Goal: Check status

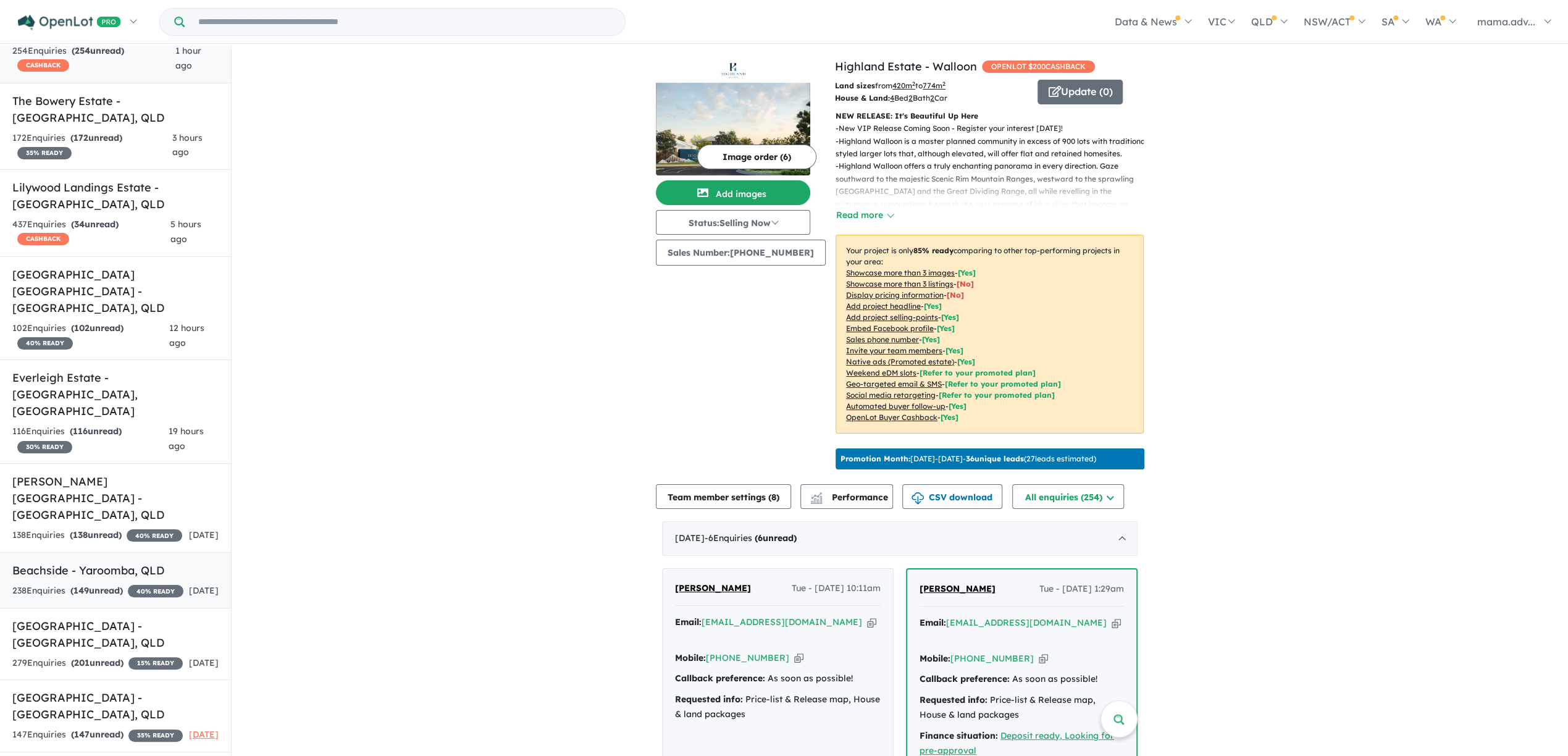
scroll to position [94, 0]
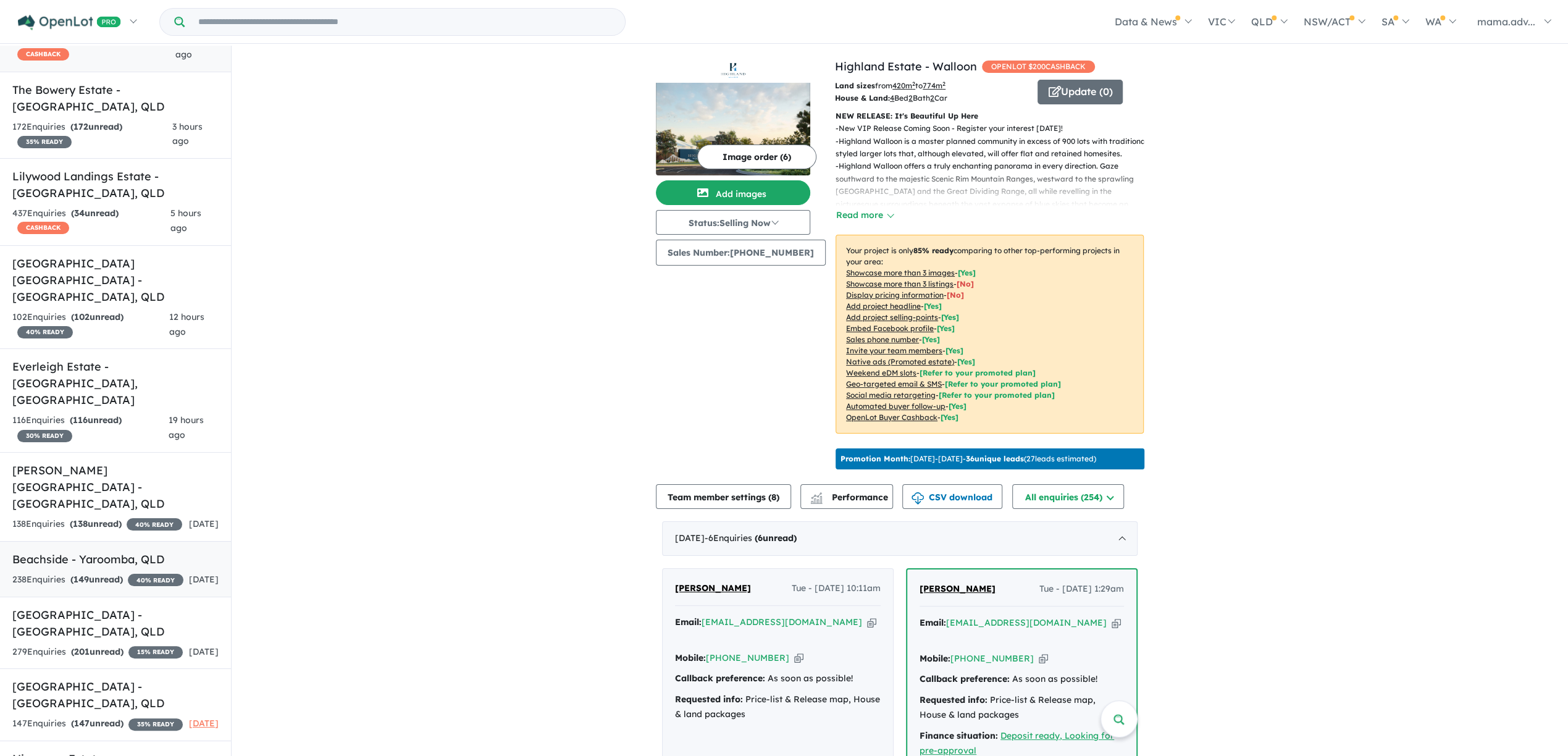
click at [108, 551] on h5 "Beachside - Yaroomba , [GEOGRAPHIC_DATA]" at bounding box center [115, 559] width 206 height 16
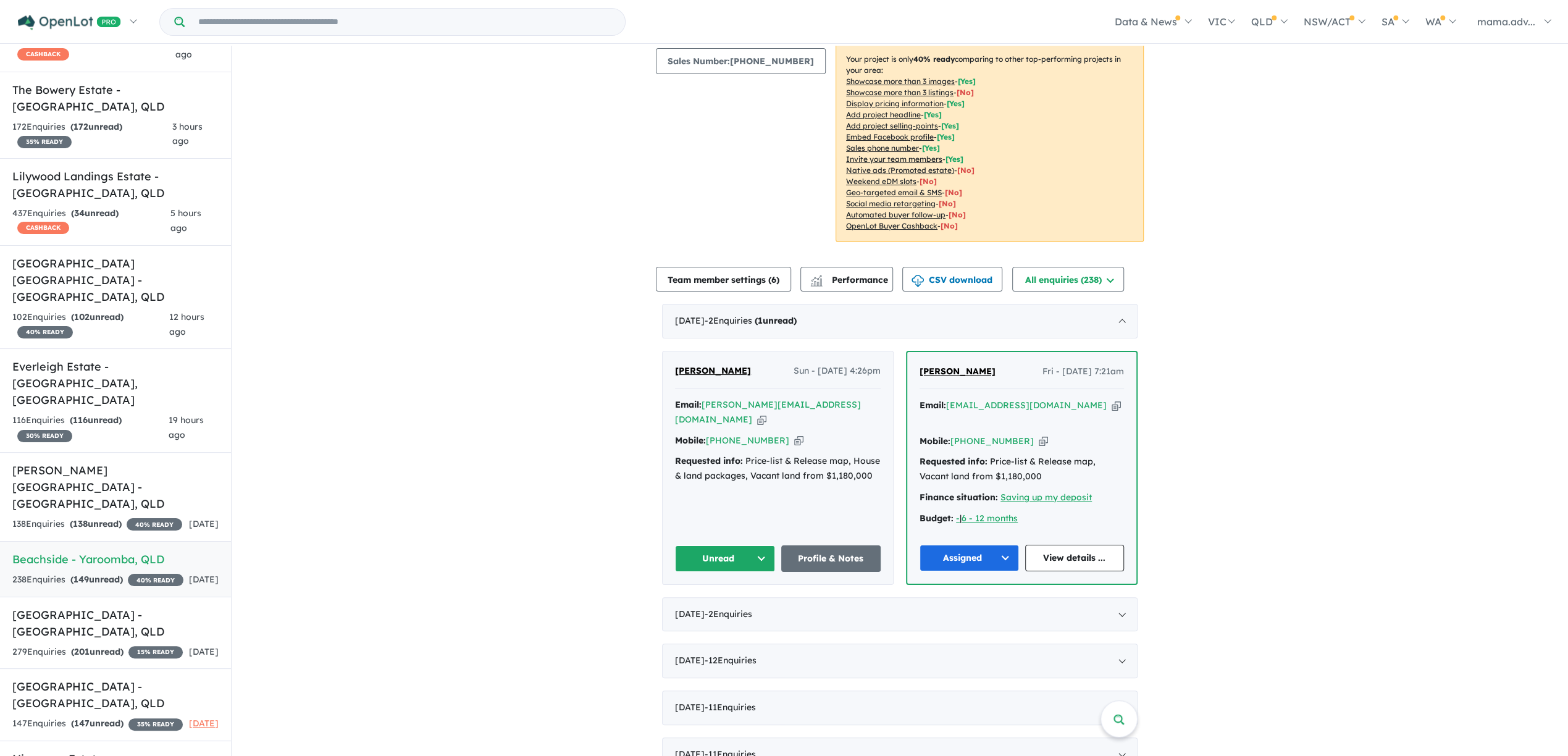
scroll to position [194, 0]
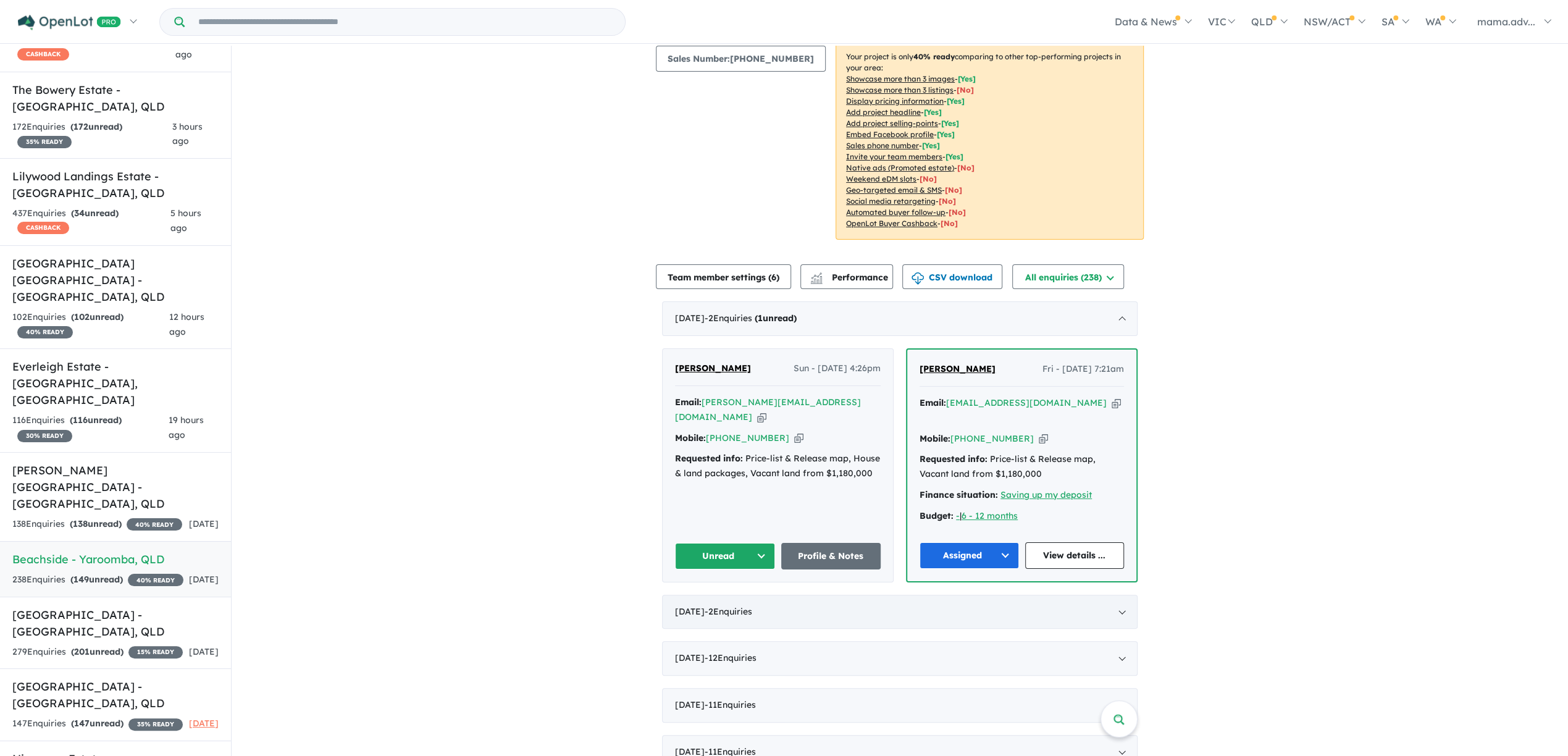
click at [843, 609] on div "[DATE] - 2 Enquir ies ( 0 unread)" at bounding box center [900, 612] width 476 height 35
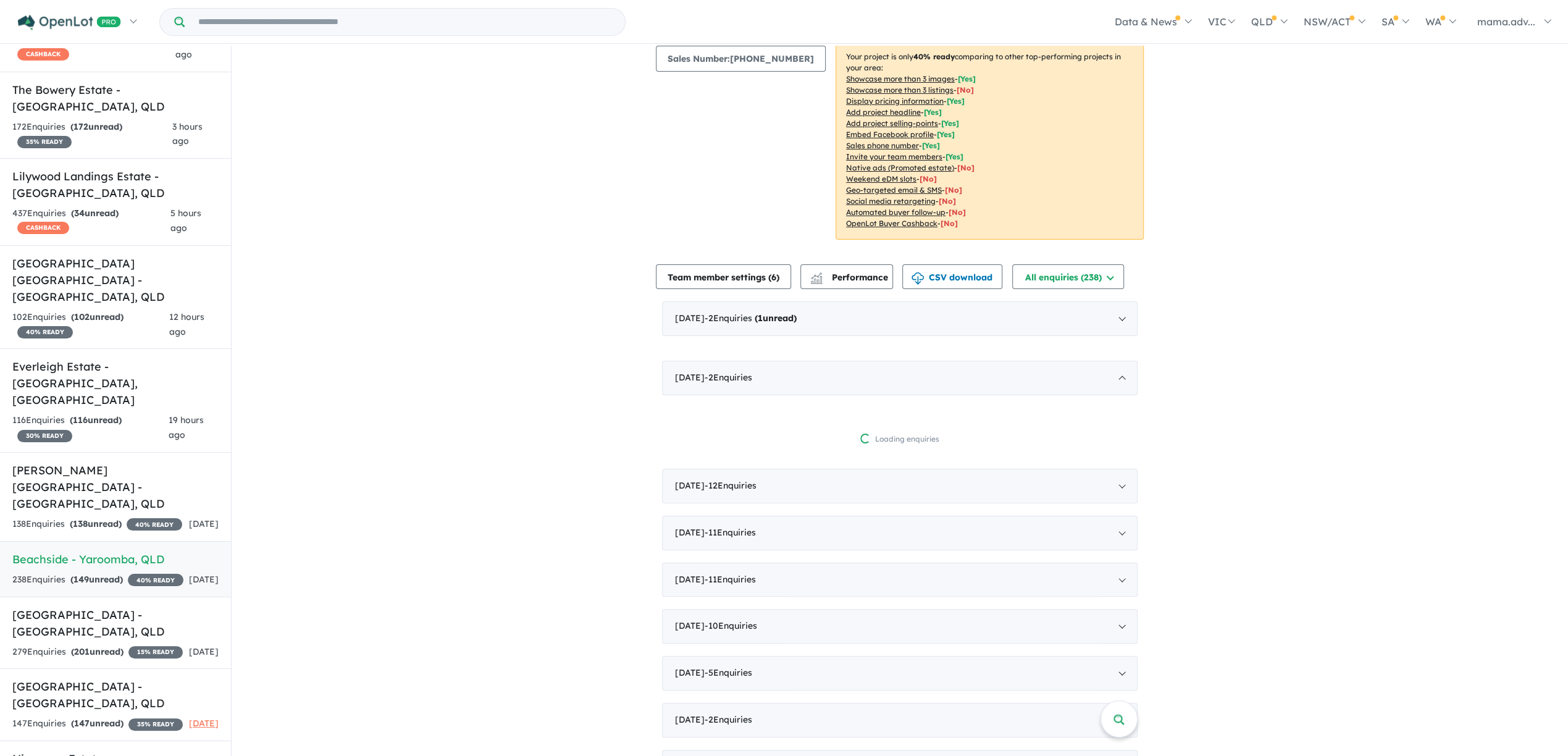
scroll to position [2, 0]
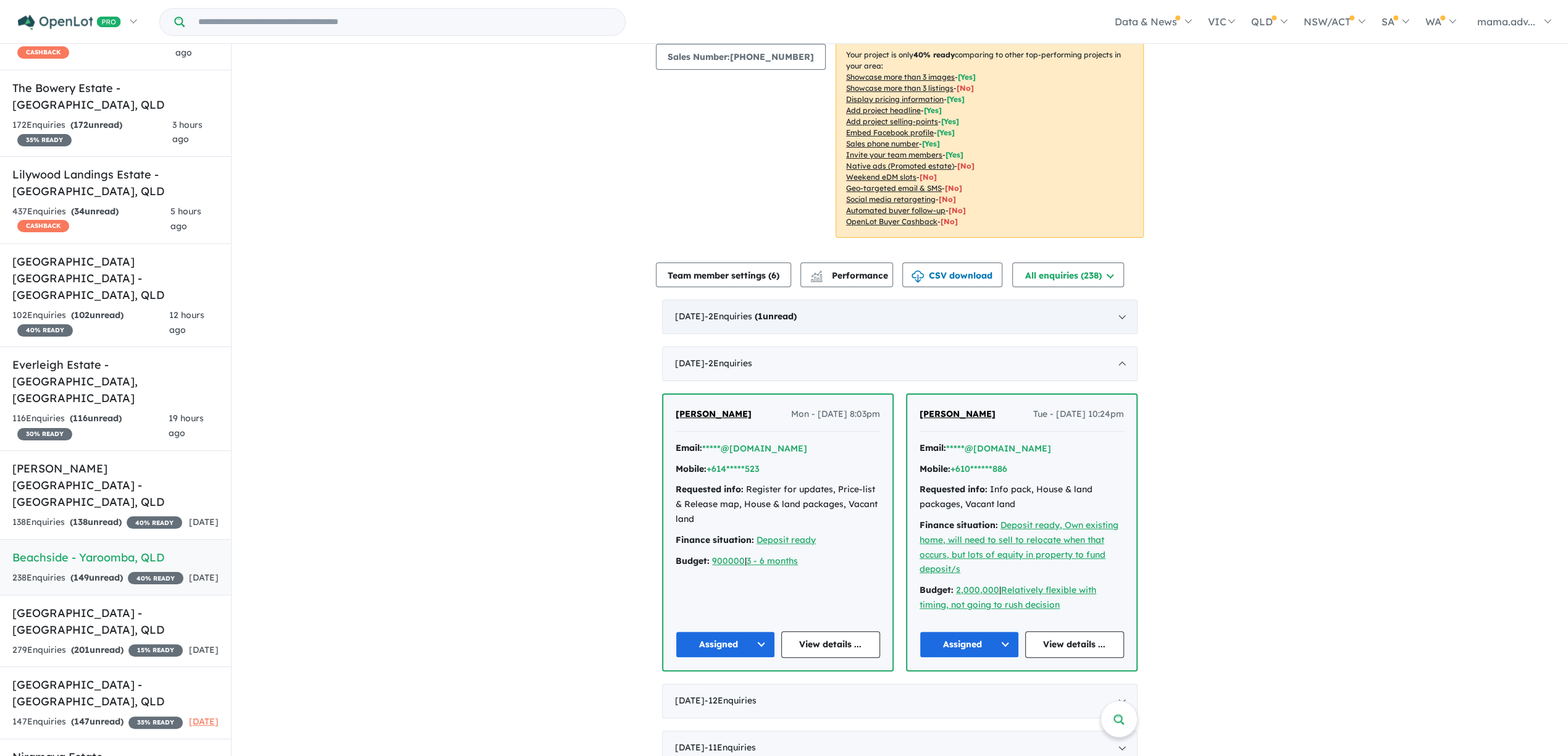
click at [845, 313] on div "[DATE] - 2 Enquir ies ( 1 unread)" at bounding box center [900, 317] width 476 height 35
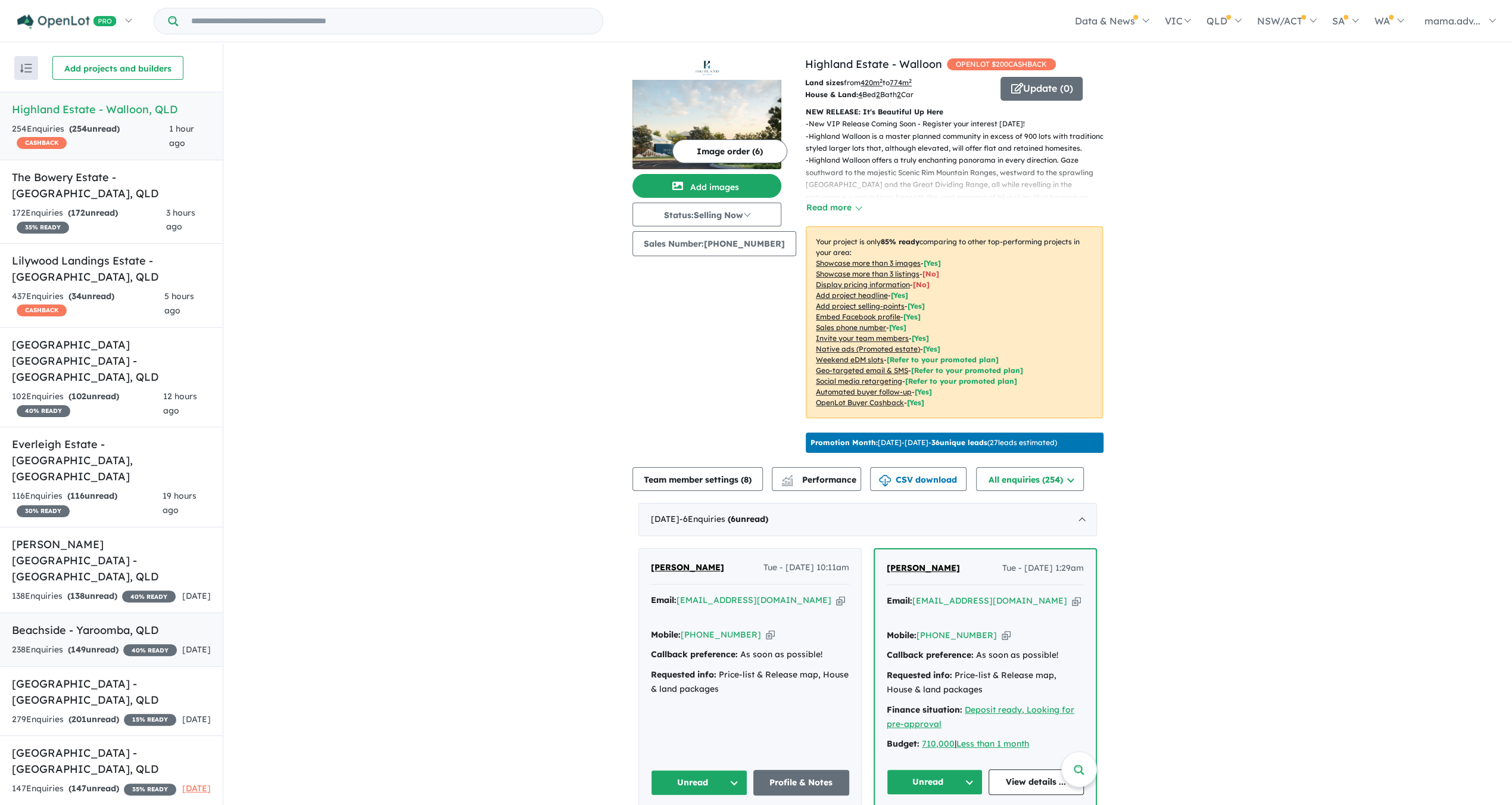
click at [85, 643] on div "238 Enquir ies ( 149 unread) 40 % READY" at bounding box center [94, 650] width 165 height 14
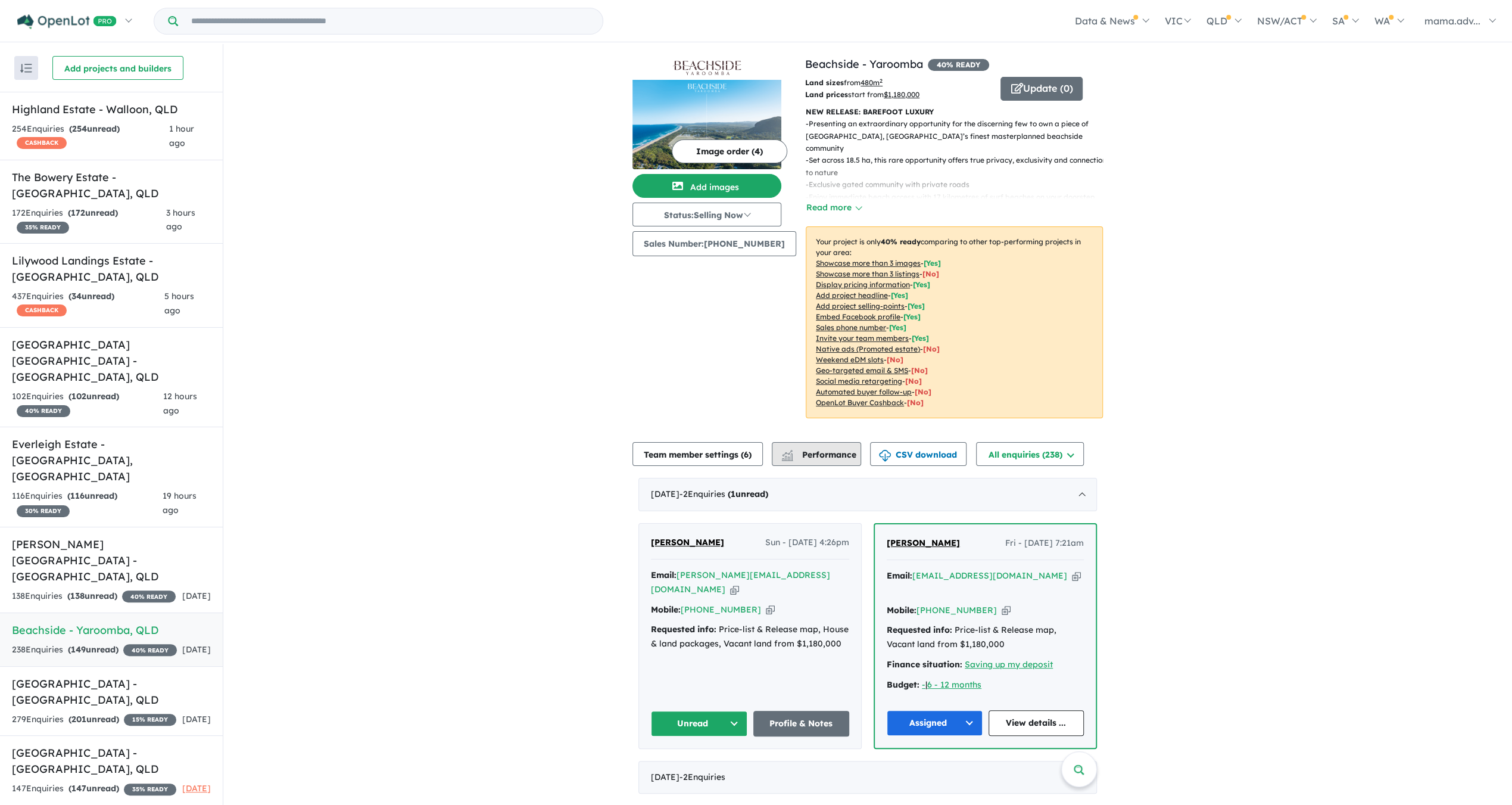
click at [809, 461] on button "Performance" at bounding box center [816, 454] width 89 height 24
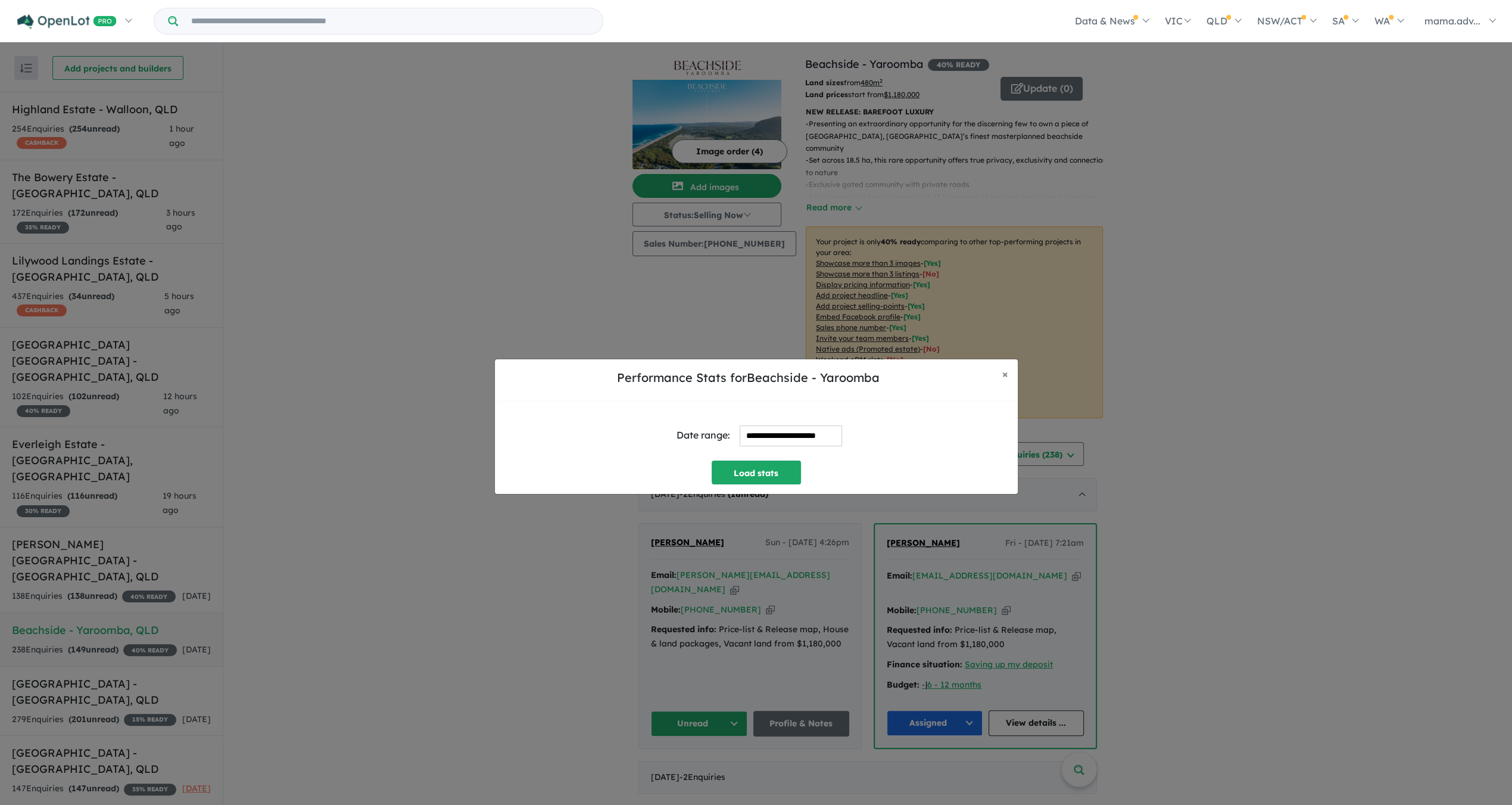
click at [741, 434] on input "**********" at bounding box center [791, 436] width 103 height 21
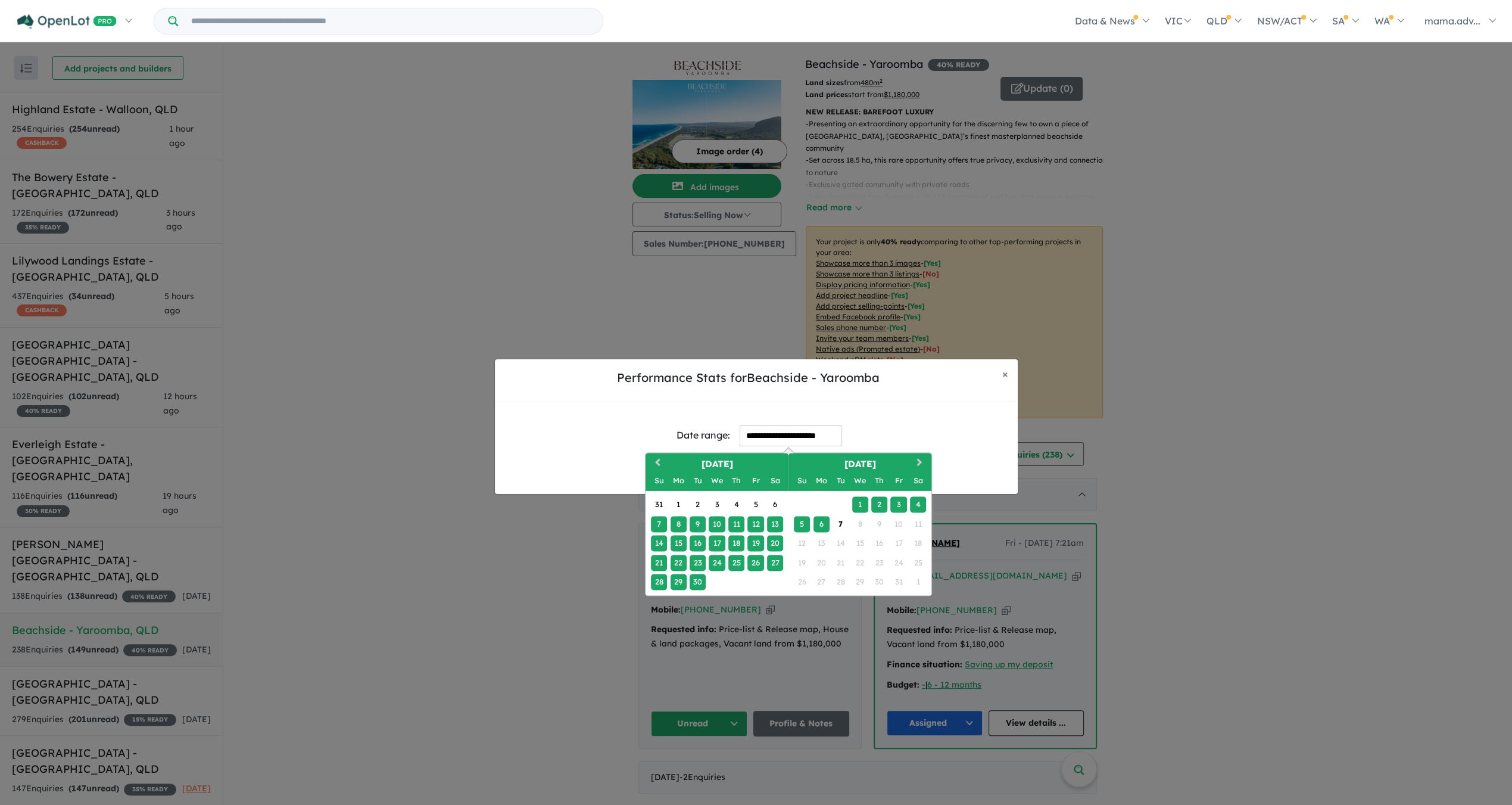
click at [666, 583] on div "28" at bounding box center [659, 581] width 16 height 16
click at [673, 581] on div "29" at bounding box center [678, 581] width 16 height 16
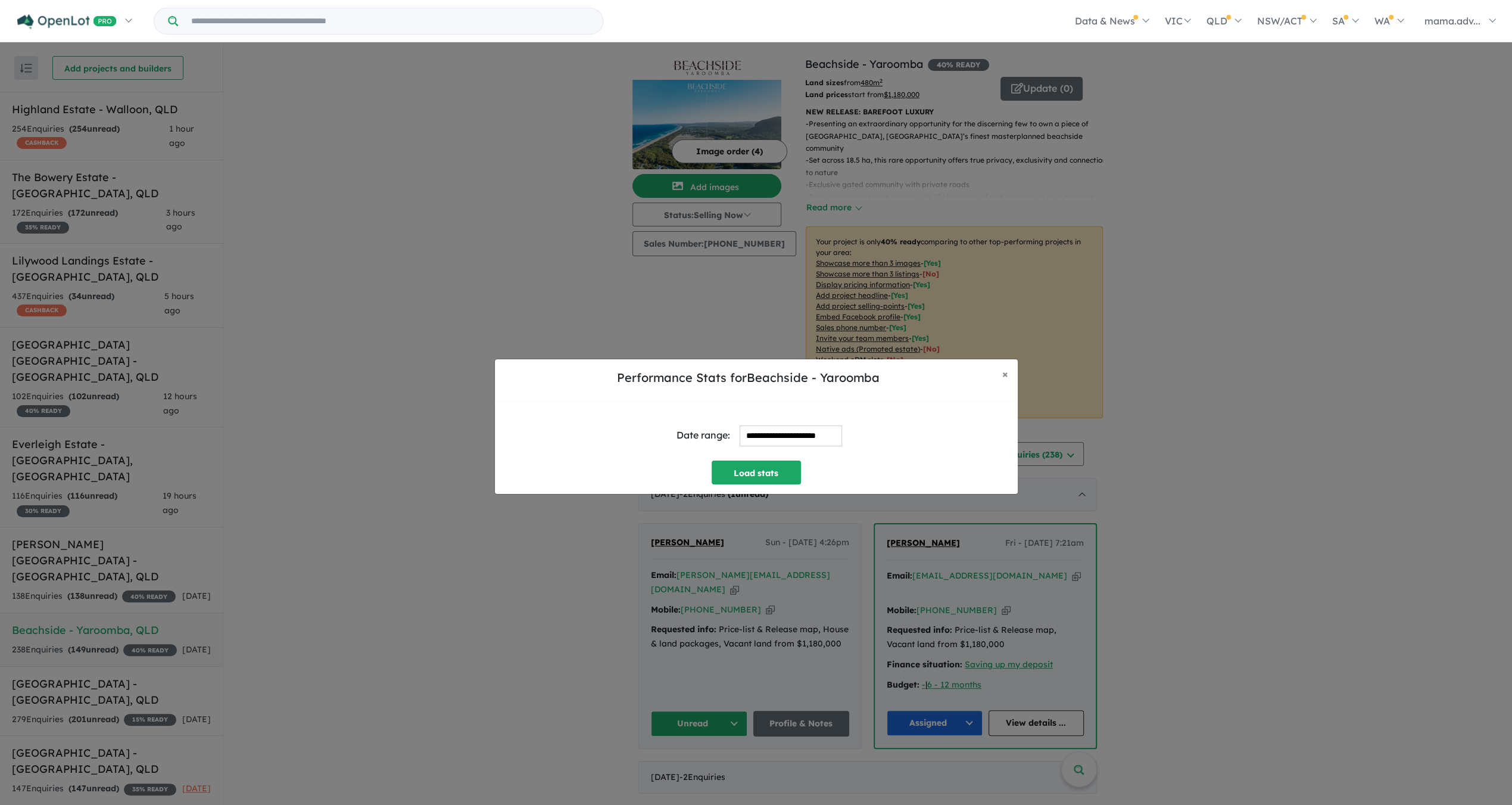
click at [766, 431] on input "**********" at bounding box center [791, 436] width 103 height 21
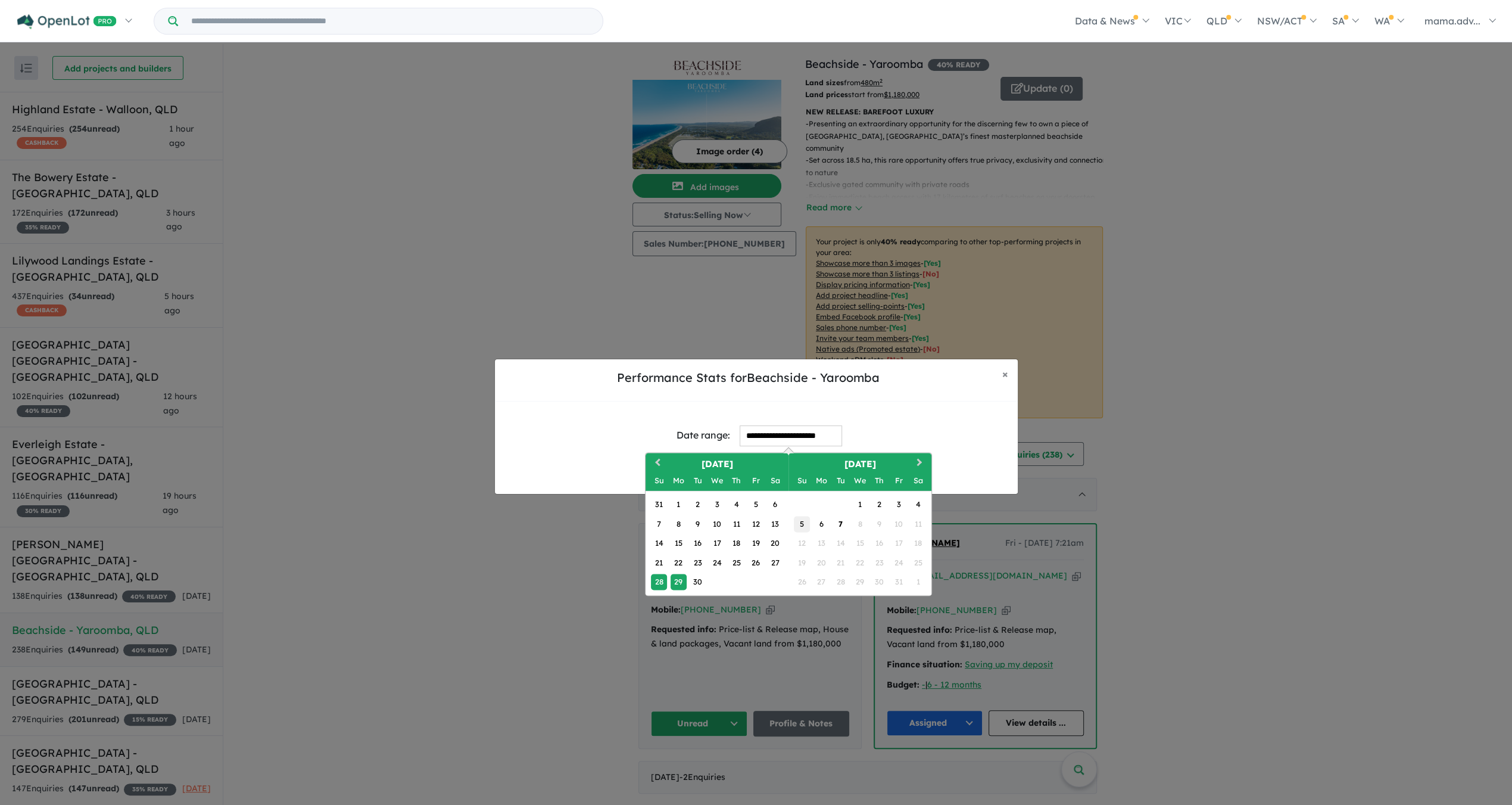
drag, startPoint x: 675, startPoint y: 583, endPoint x: 803, endPoint y: 517, distance: 144.0
click at [677, 583] on div "29" at bounding box center [678, 581] width 16 height 16
click at [802, 519] on div "5" at bounding box center [802, 522] width 16 height 16
type input "**********"
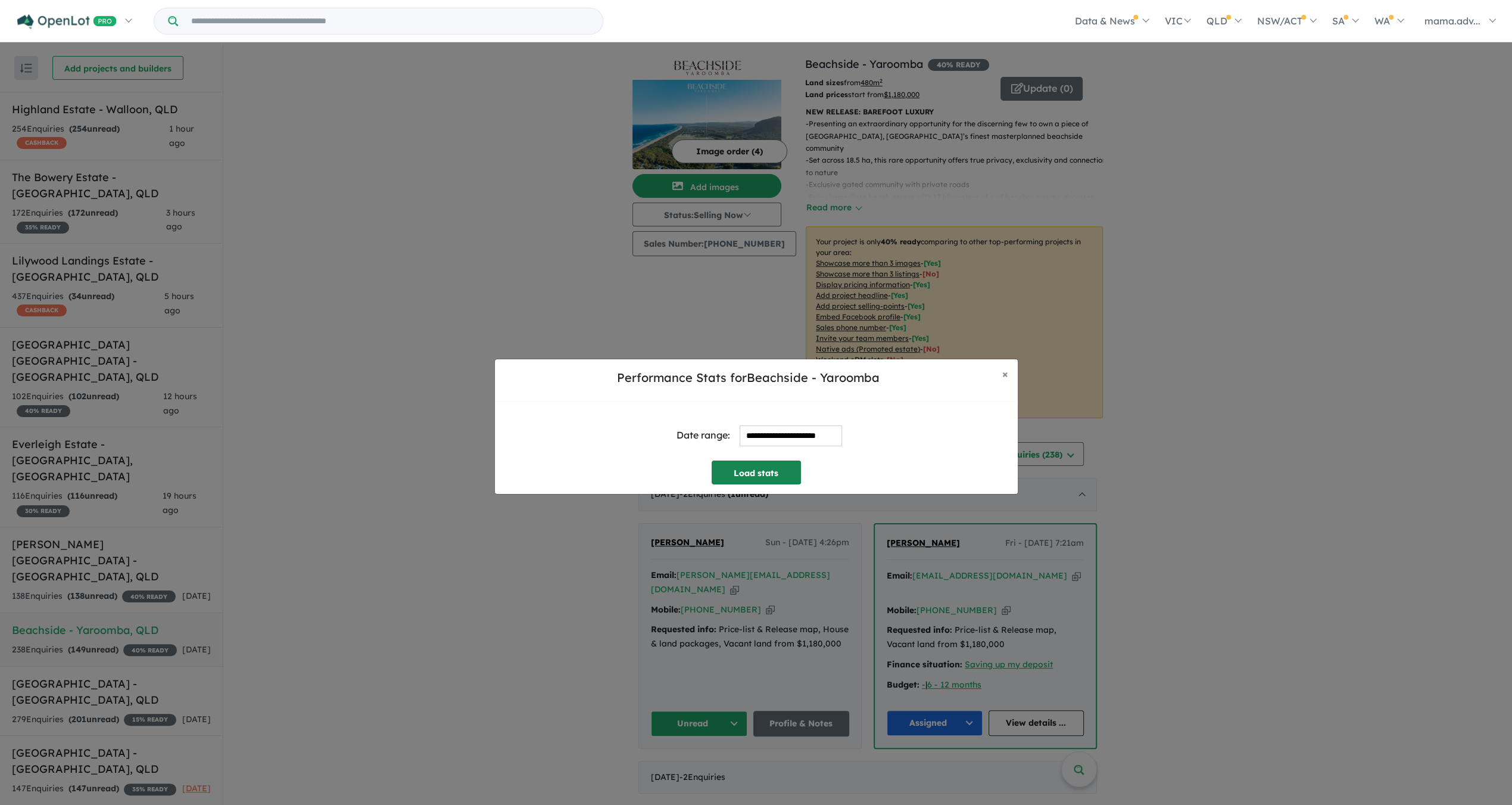
click at [788, 476] on button "Load stats" at bounding box center [756, 472] width 89 height 24
